Goal: Transaction & Acquisition: Obtain resource

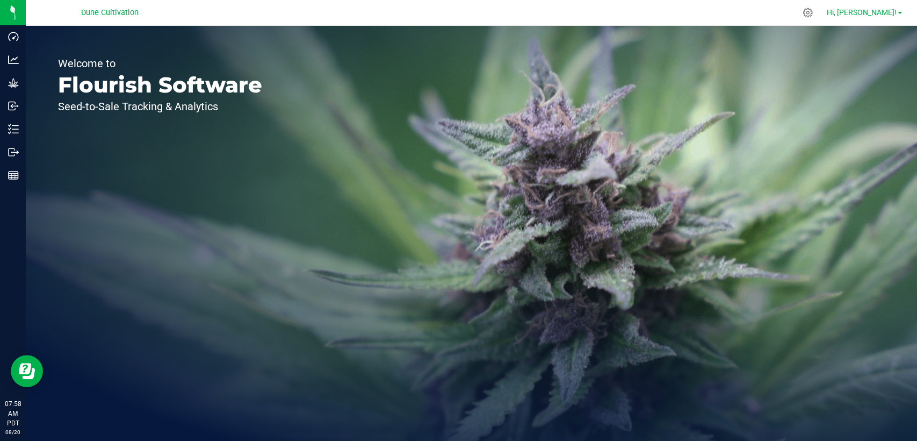
click at [877, 14] on span "Hi, [PERSON_NAME]!" at bounding box center [862, 12] width 70 height 9
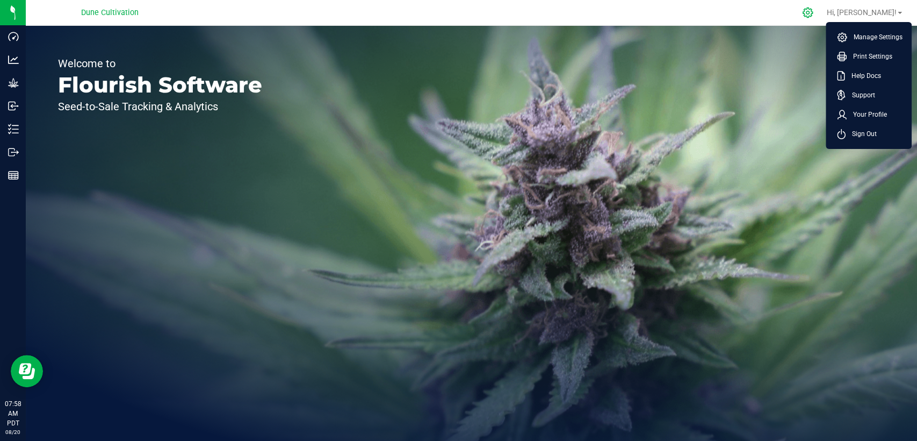
click at [813, 10] on icon at bounding box center [808, 13] width 10 height 10
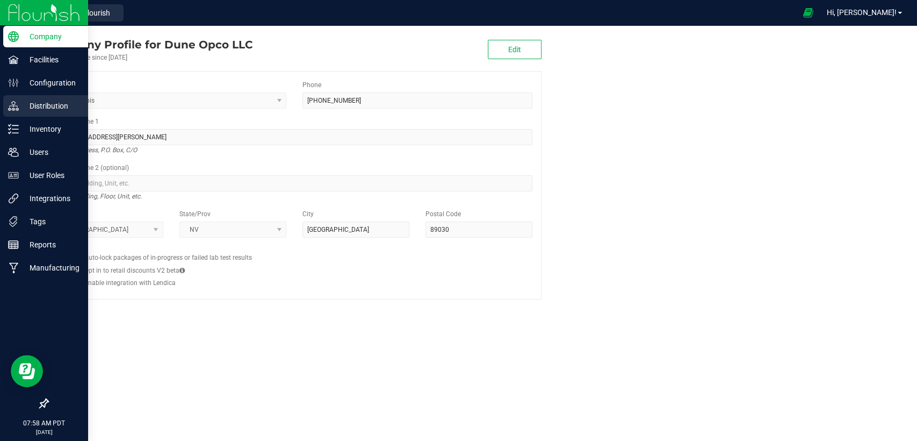
click at [33, 105] on p "Distribution" at bounding box center [51, 105] width 64 height 13
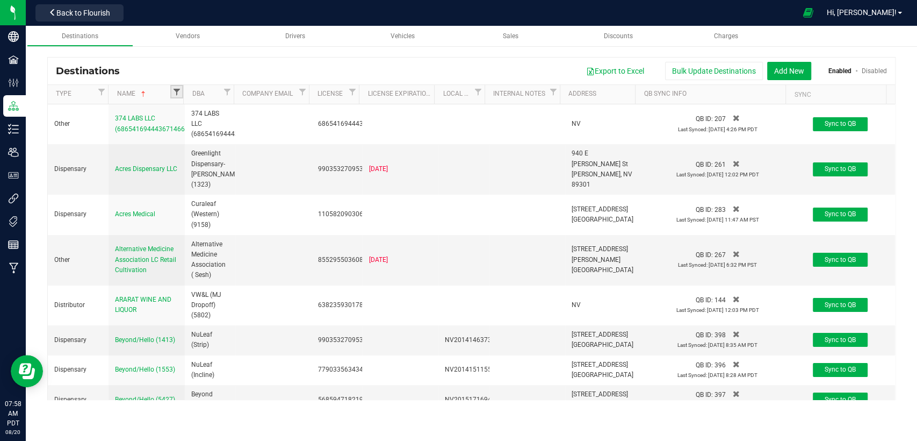
click at [178, 95] on span "Filter" at bounding box center [177, 92] width 9 height 9
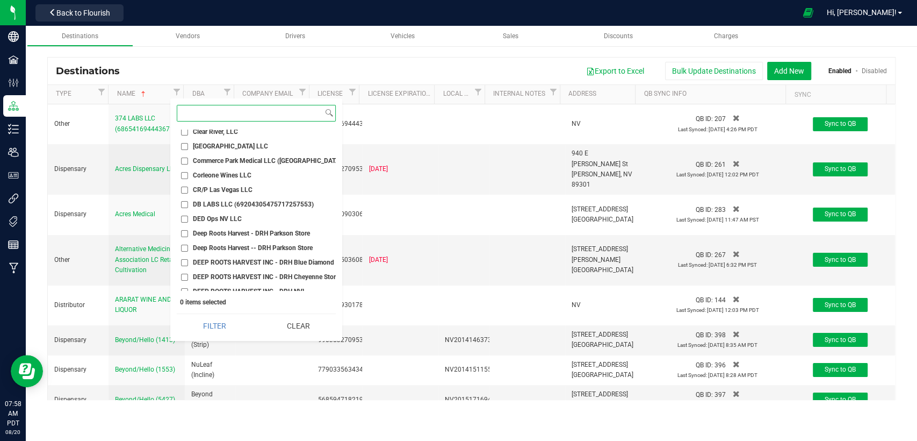
scroll to position [358, 0]
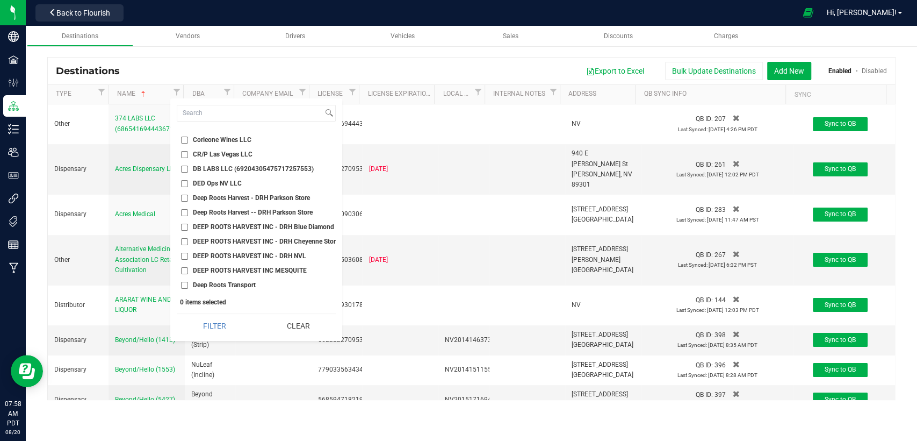
click at [184, 184] on input "DED Ops NV LLC" at bounding box center [184, 183] width 7 height 7
click at [218, 330] on button "Filter" at bounding box center [215, 326] width 76 height 24
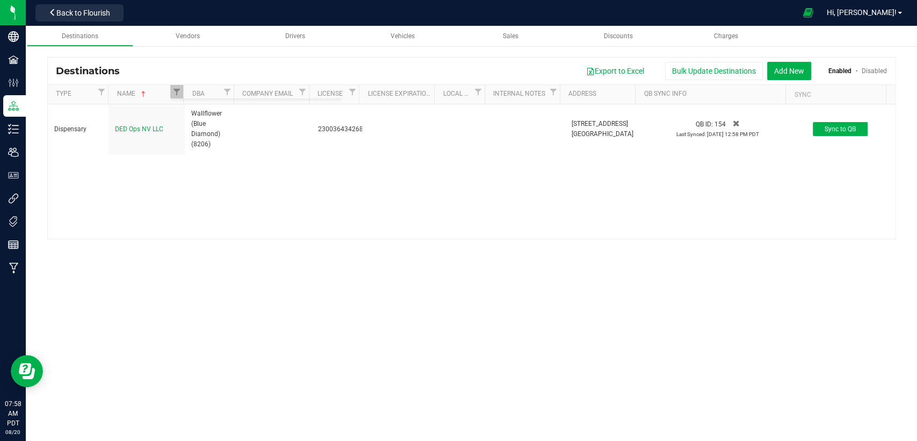
checkbox input "true"
click at [87, 12] on span "Back to Flourish" at bounding box center [83, 13] width 54 height 9
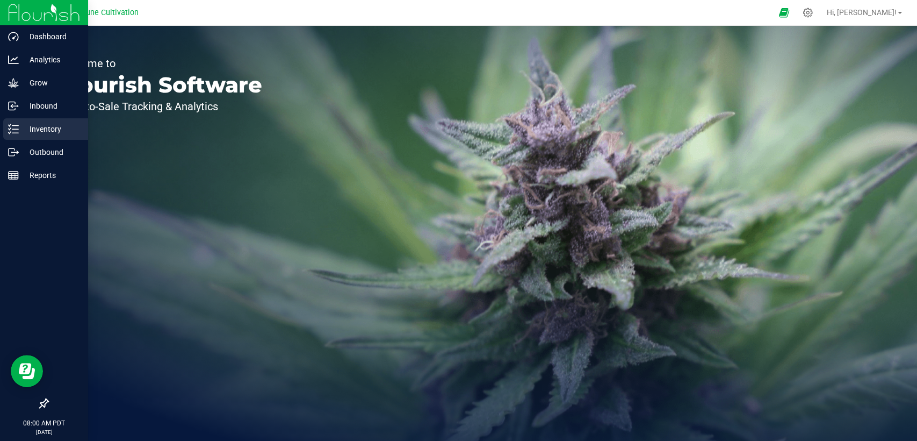
click at [37, 135] on div "Inventory" at bounding box center [45, 128] width 85 height 21
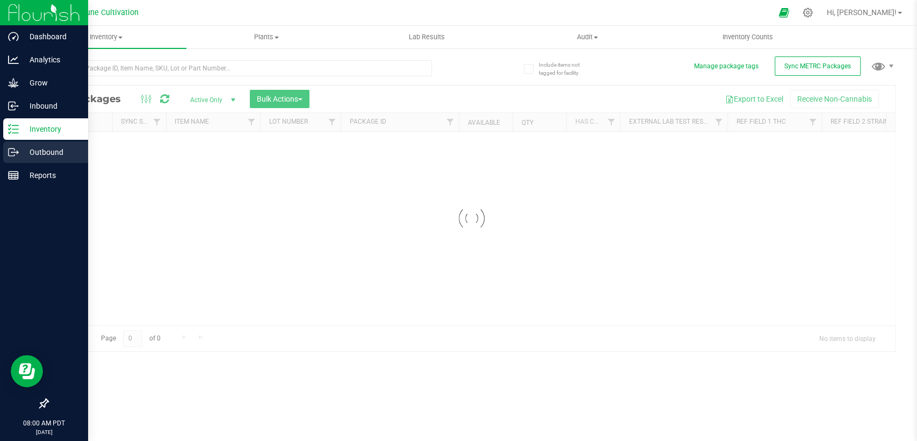
click at [37, 150] on p "Outbound" at bounding box center [51, 152] width 64 height 13
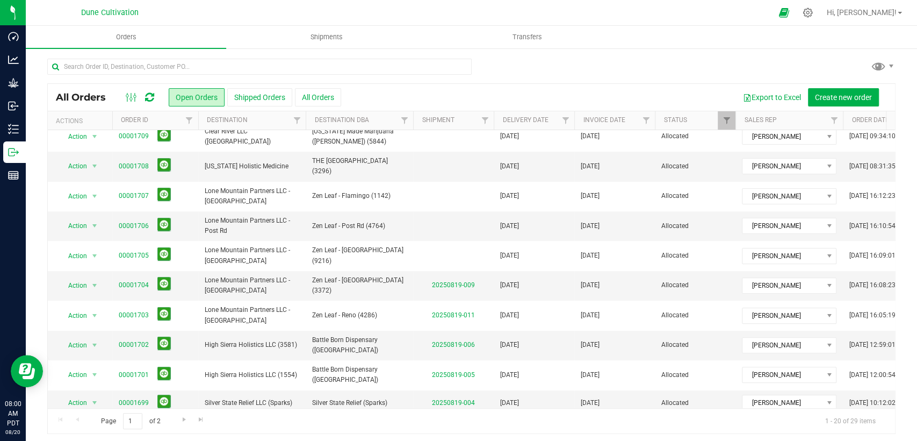
scroll to position [297, 0]
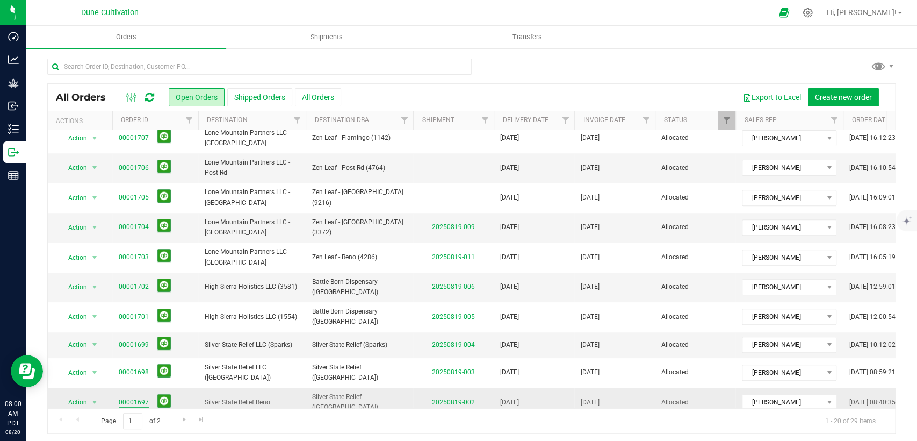
click at [142, 397] on link "00001697" at bounding box center [134, 402] width 30 height 10
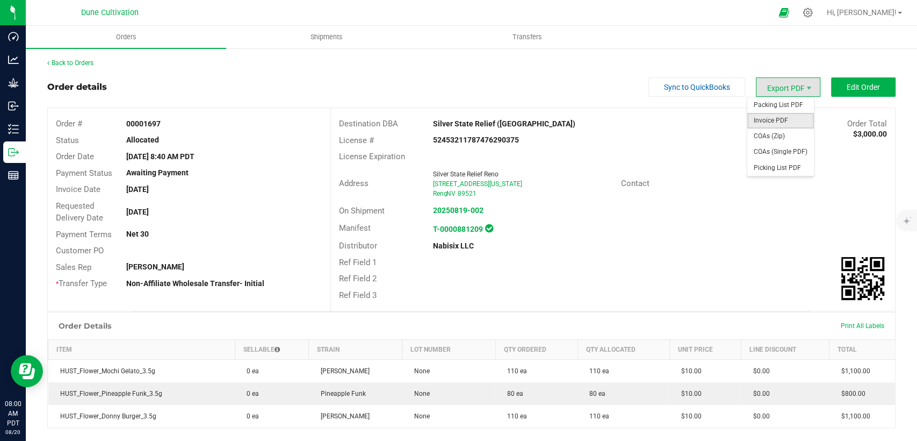
click at [774, 120] on span "Invoice PDF" at bounding box center [781, 121] width 67 height 16
click at [62, 69] on div "Back to Orders Order details Sync to QuickBooks Export PDF Edit Order Order # 0…" at bounding box center [471, 331] width 849 height 546
click at [62, 61] on link "Back to Orders" at bounding box center [70, 63] width 46 height 8
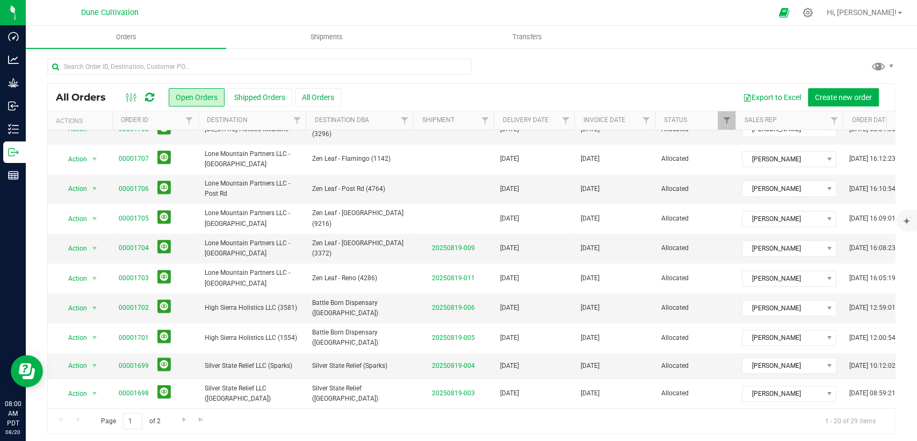
scroll to position [297, 0]
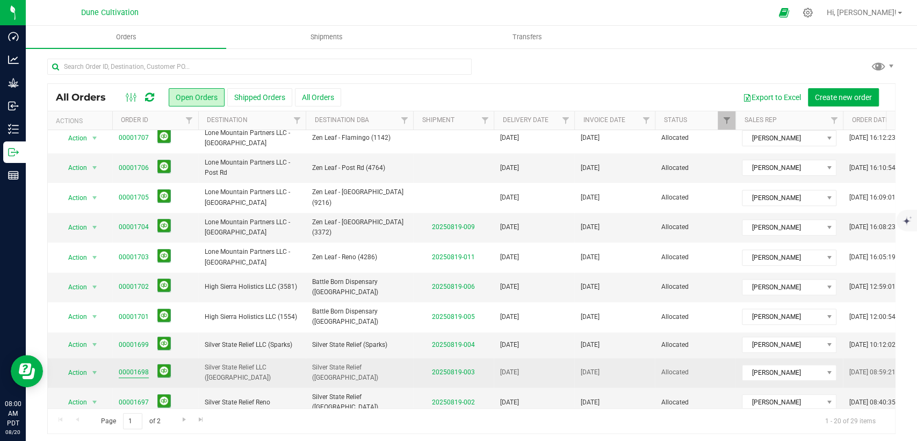
click at [138, 367] on link "00001698" at bounding box center [134, 372] width 30 height 10
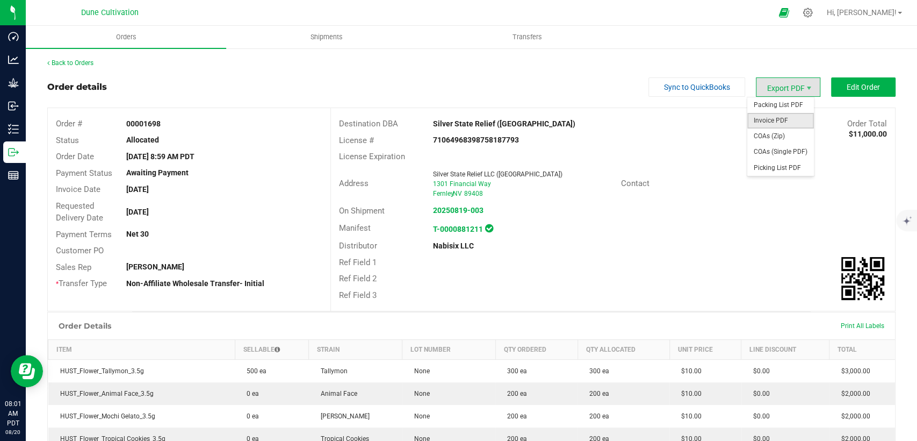
click at [768, 119] on span "Invoice PDF" at bounding box center [781, 121] width 67 height 16
click at [70, 63] on link "Back to Orders" at bounding box center [70, 63] width 46 height 8
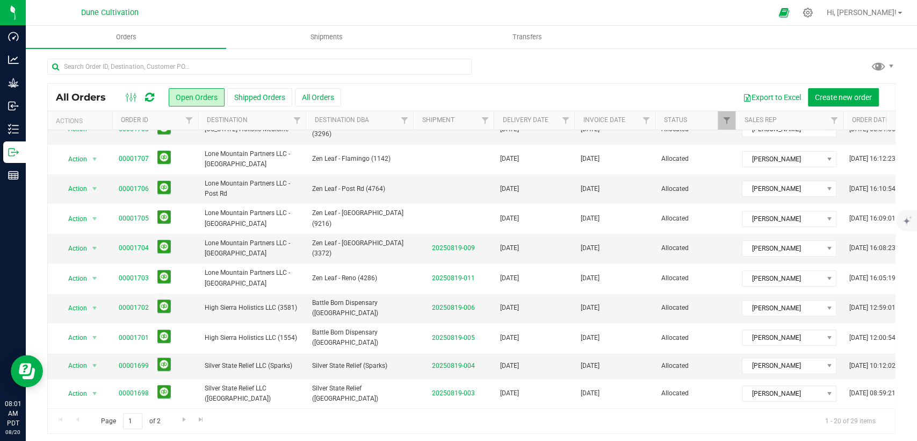
scroll to position [297, 0]
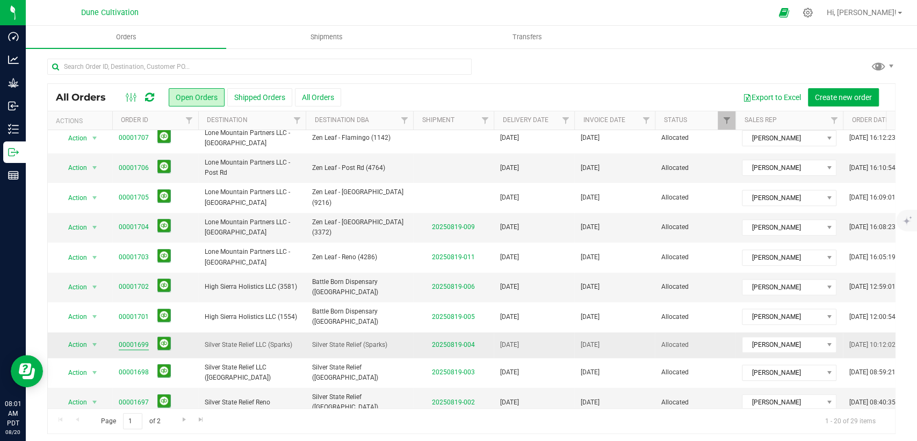
click at [125, 340] on link "00001699" at bounding box center [134, 345] width 30 height 10
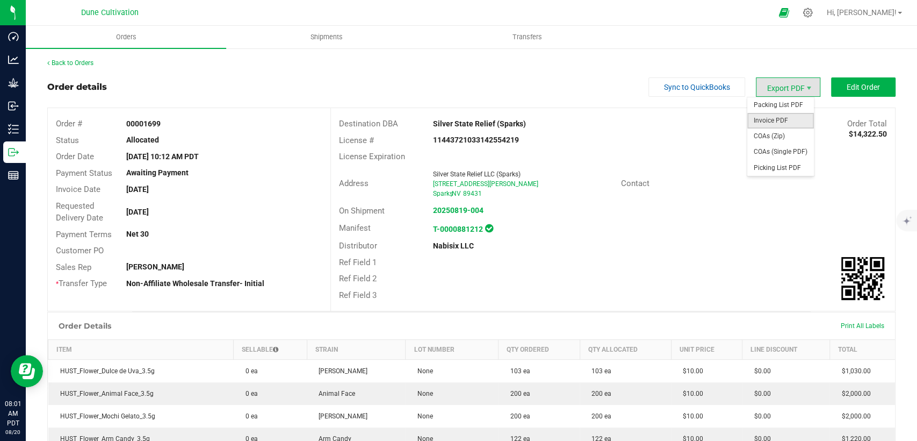
click at [775, 118] on span "Invoice PDF" at bounding box center [781, 121] width 67 height 16
click at [80, 61] on link "Back to Orders" at bounding box center [70, 63] width 46 height 8
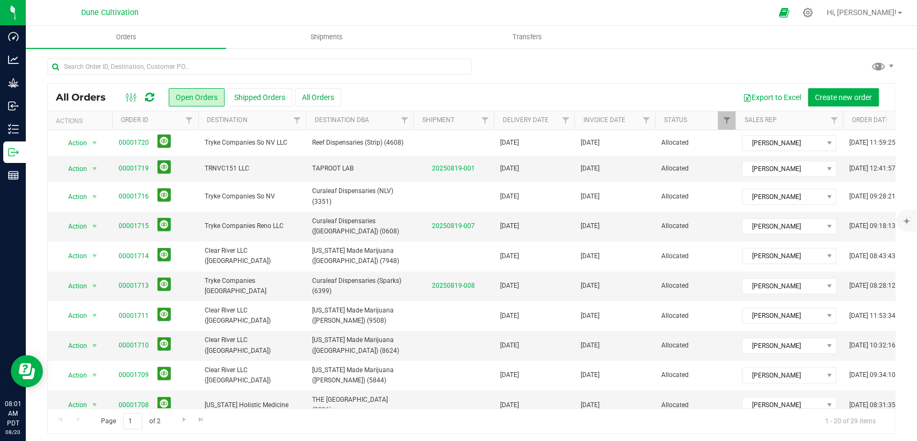
scroll to position [297, 0]
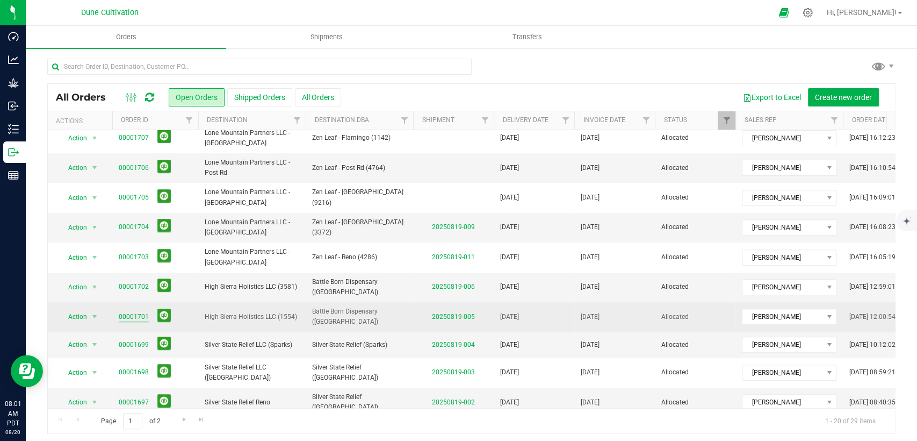
click at [128, 312] on link "00001701" at bounding box center [134, 317] width 30 height 10
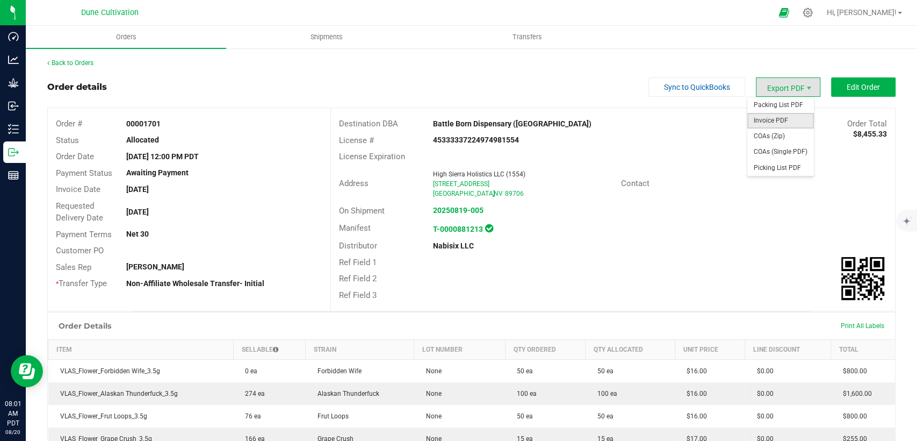
click at [788, 121] on span "Invoice PDF" at bounding box center [781, 121] width 67 height 16
click at [85, 63] on link "Back to Orders" at bounding box center [70, 63] width 46 height 8
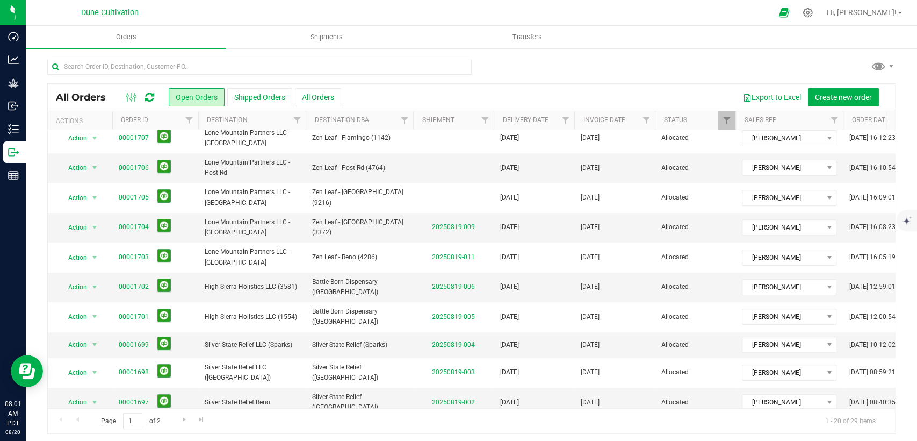
scroll to position [4, 0]
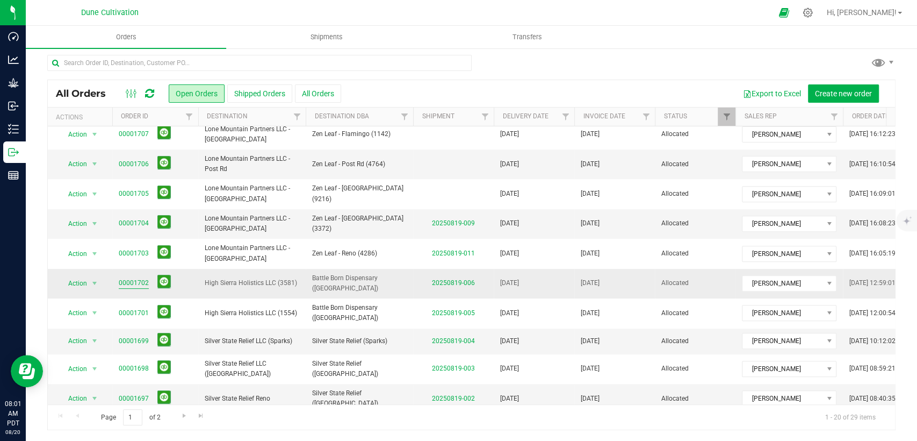
click at [138, 278] on link "00001702" at bounding box center [134, 283] width 30 height 10
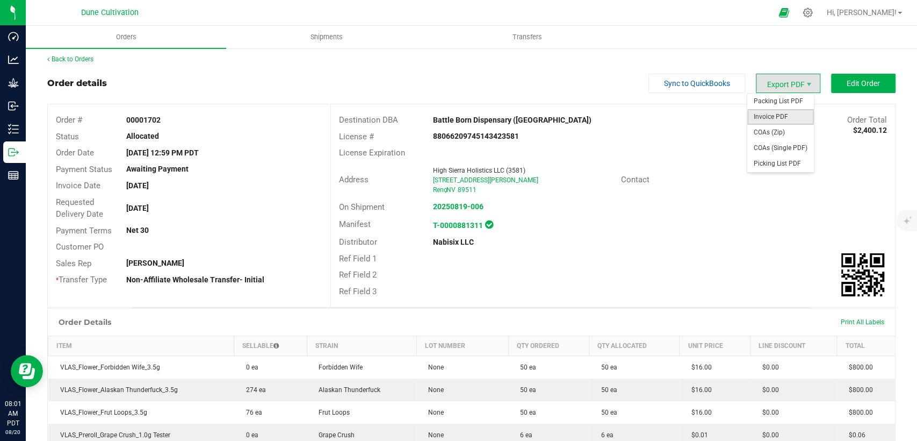
click at [779, 118] on span "Invoice PDF" at bounding box center [781, 117] width 67 height 16
